Goal: Task Accomplishment & Management: Manage account settings

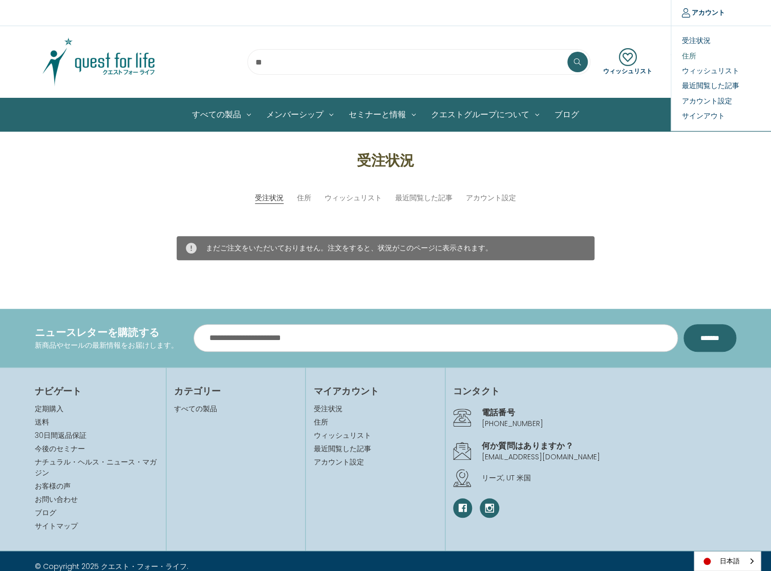
click at [694, 55] on link "住所" at bounding box center [721, 55] width 101 height 15
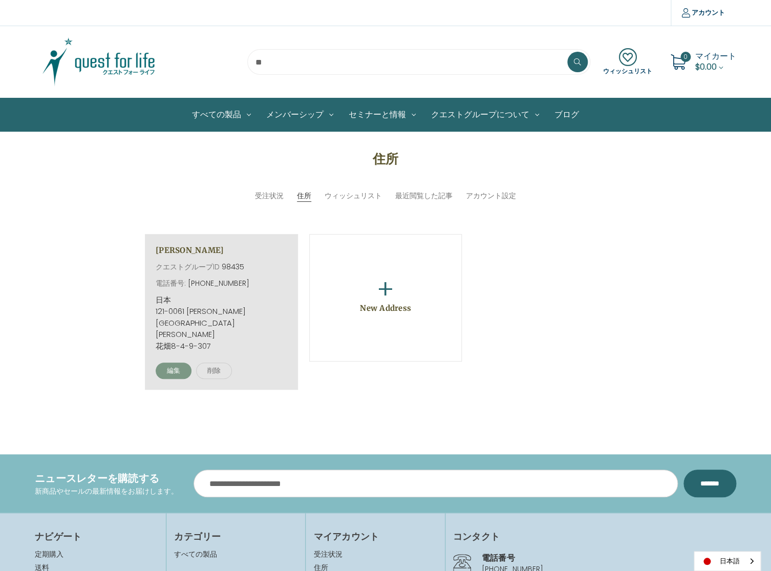
click at [174, 363] on link "編集" at bounding box center [174, 371] width 36 height 16
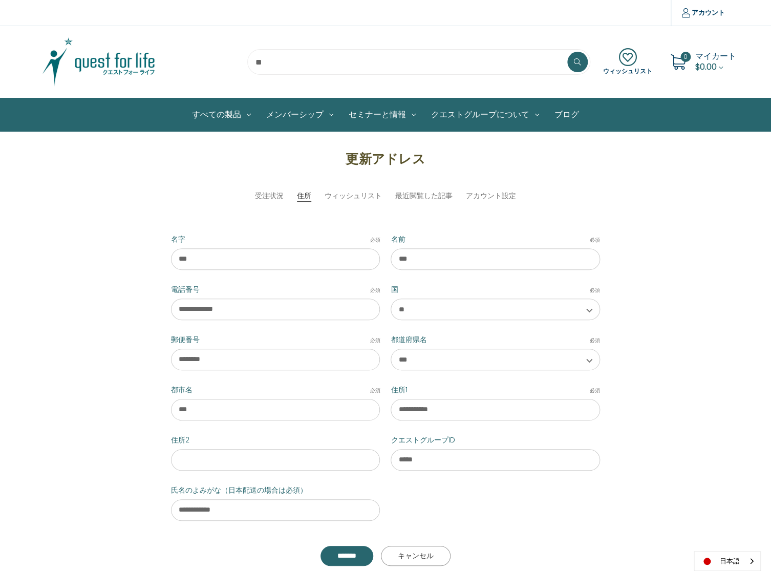
click at [421, 556] on link "キャンセル" at bounding box center [416, 556] width 70 height 20
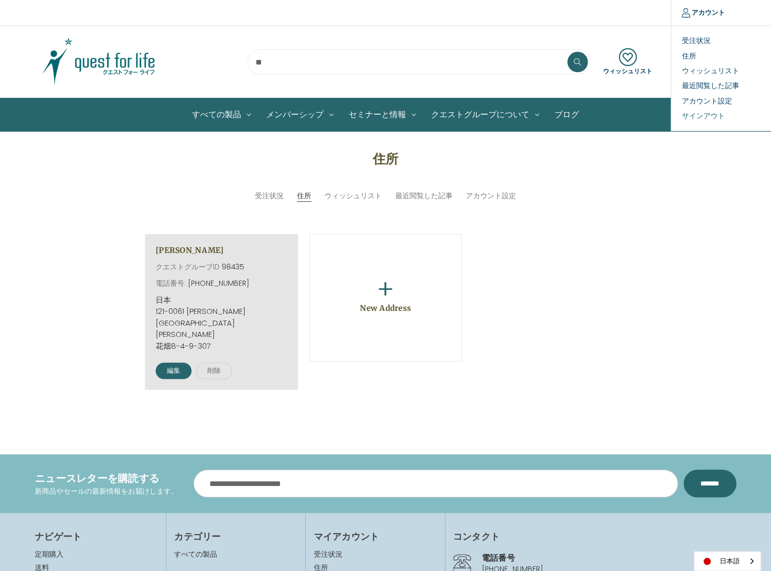
click at [699, 114] on link "サインアウト" at bounding box center [721, 116] width 101 height 15
